Goal: Transaction & Acquisition: Purchase product/service

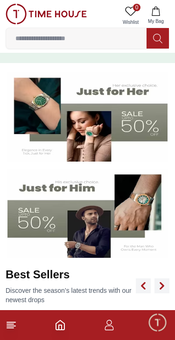
click at [71, 41] on input at bounding box center [76, 38] width 141 height 19
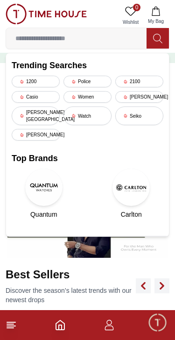
scroll to position [86, 0]
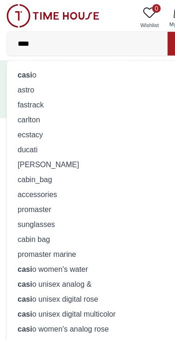
type input "*****"
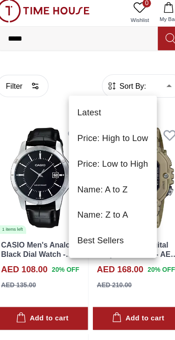
click at [120, 123] on li "Price: High to Low" at bounding box center [107, 125] width 77 height 22
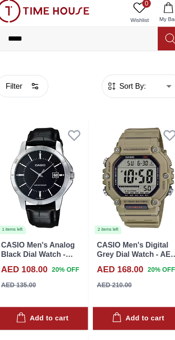
type input "*"
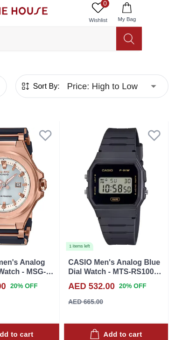
scroll to position [0, 23]
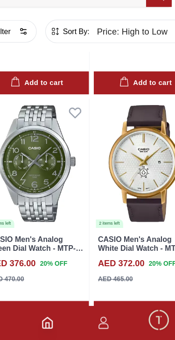
scroll to position [3221, 0]
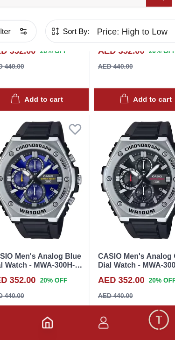
scroll to position [4188, 0]
